Goal: Task Accomplishment & Management: Use online tool/utility

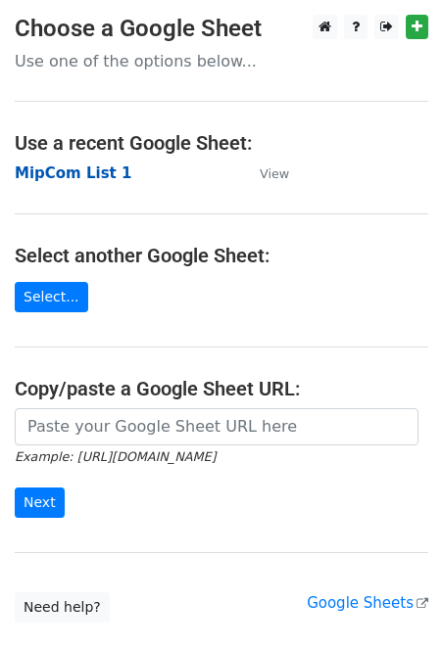
click at [73, 178] on strong "MipCom List 1" at bounding box center [73, 173] width 117 height 18
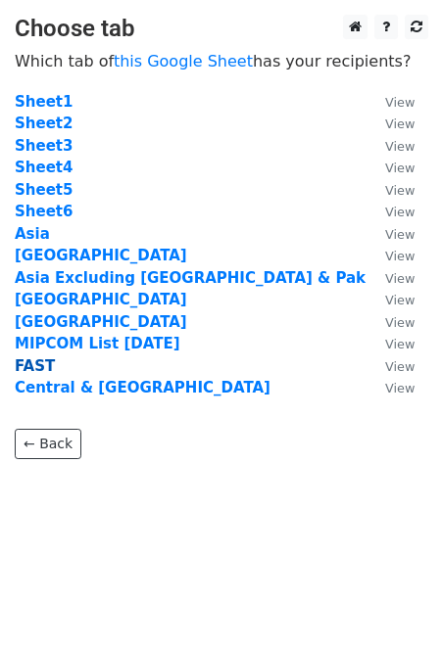
click at [44, 364] on strong "FAST" at bounding box center [35, 366] width 40 height 18
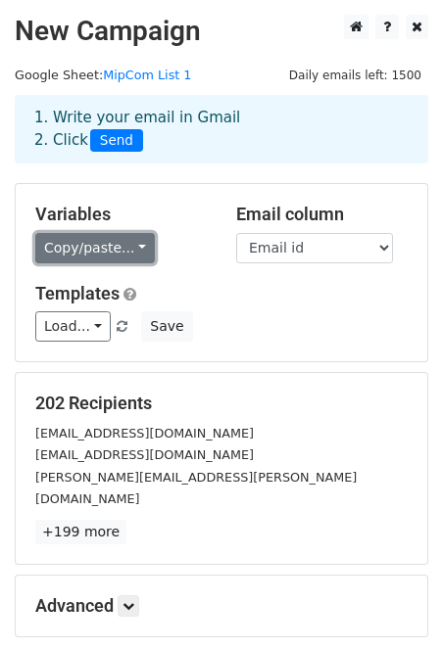
click at [130, 252] on link "Copy/paste..." at bounding box center [94, 248] width 119 height 30
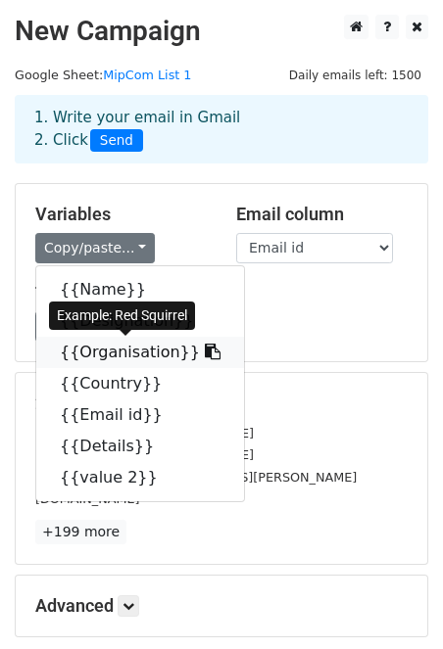
click at [128, 349] on link "{{Organisation}}" at bounding box center [140, 352] width 208 height 31
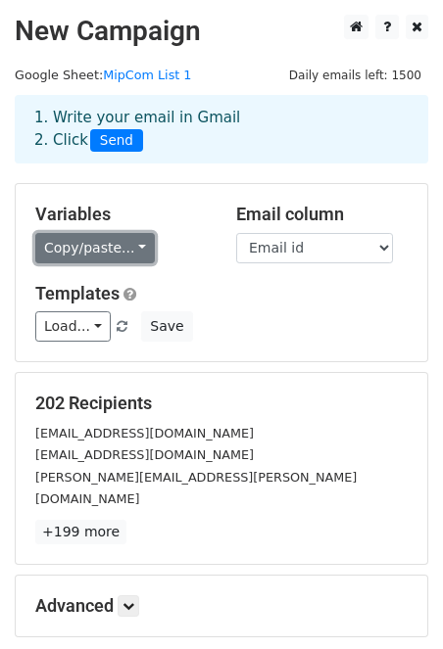
click at [137, 253] on link "Copy/paste..." at bounding box center [94, 248] width 119 height 30
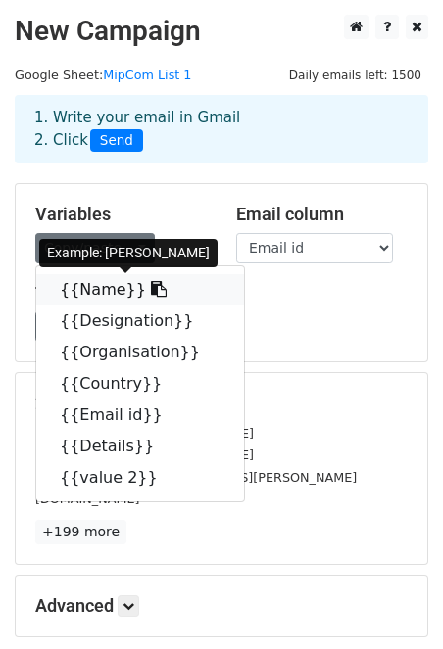
click at [111, 296] on link "{{Name}}" at bounding box center [140, 289] width 208 height 31
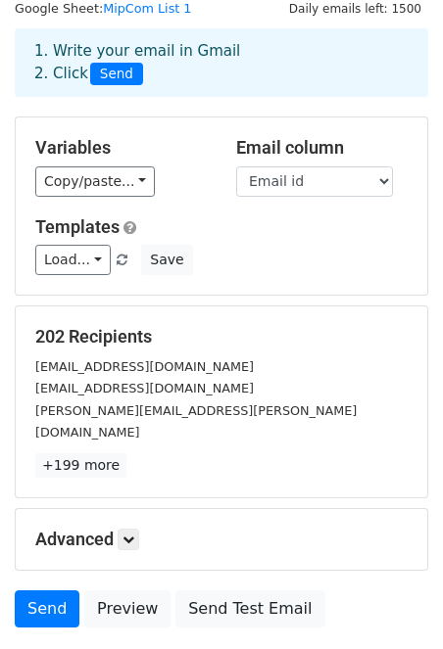
scroll to position [189, 0]
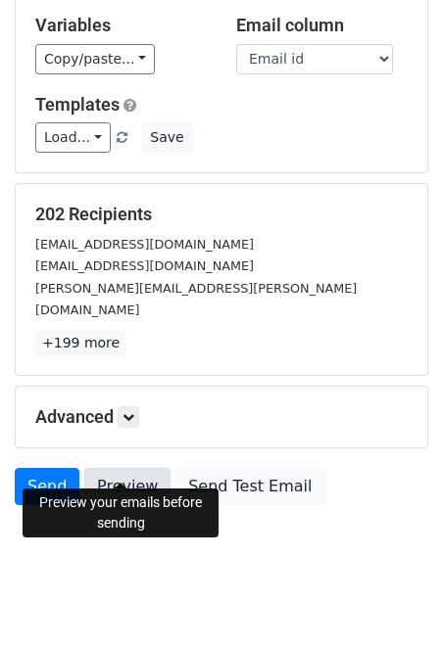
click at [126, 473] on link "Preview" at bounding box center [127, 486] width 86 height 37
click at [117, 468] on link "Preview" at bounding box center [127, 486] width 86 height 37
click at [108, 468] on link "Preview" at bounding box center [127, 486] width 86 height 37
